Goal: Check status: Check status

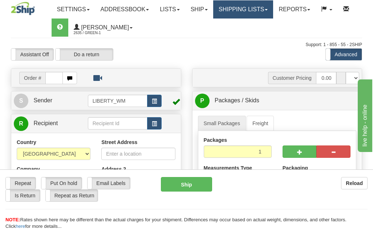
click at [263, 10] on link "Shipping lists" at bounding box center [243, 9] width 60 height 18
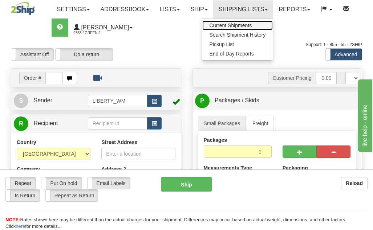
click at [252, 28] on span "Current Shipments" at bounding box center [231, 26] width 42 height 6
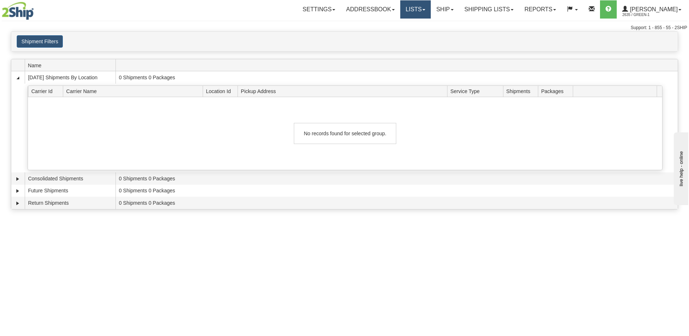
click at [373, 12] on link "Lists" at bounding box center [415, 9] width 31 height 18
click at [373, 10] on link "Ship" at bounding box center [445, 9] width 28 height 18
click at [373, 38] on link "OnHold / Order Queue" at bounding box center [426, 34] width 66 height 9
